Goal: Book appointment/travel/reservation

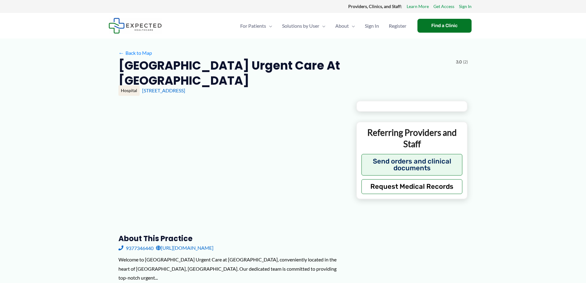
type input "**********"
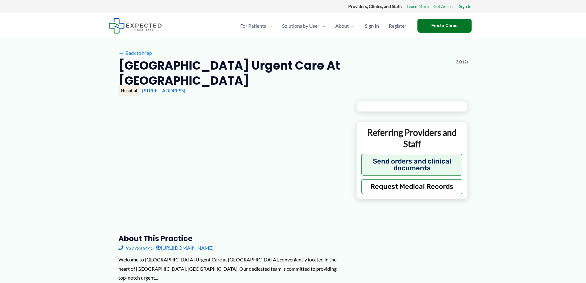
type input "**********"
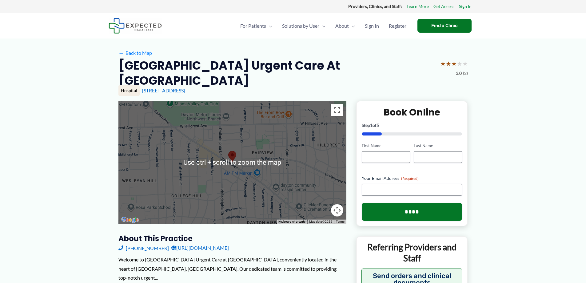
click at [230, 151] on img at bounding box center [232, 156] width 13 height 16
